Goal: Navigation & Orientation: Find specific page/section

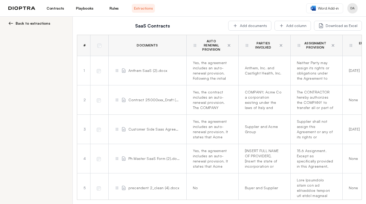
scroll to position [0, 85]
